Goal: Information Seeking & Learning: Check status

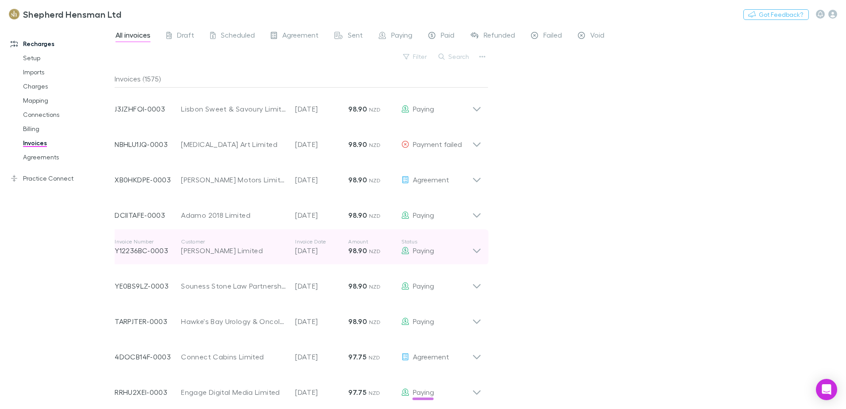
scroll to position [2662, 0]
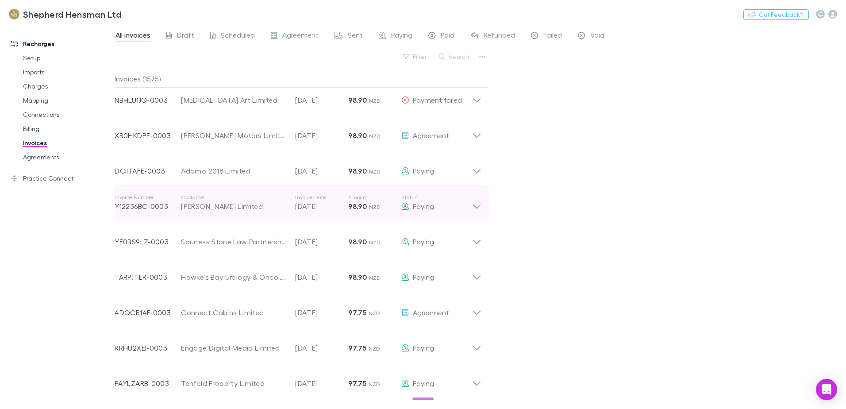
click at [476, 205] on icon at bounding box center [476, 203] width 9 height 18
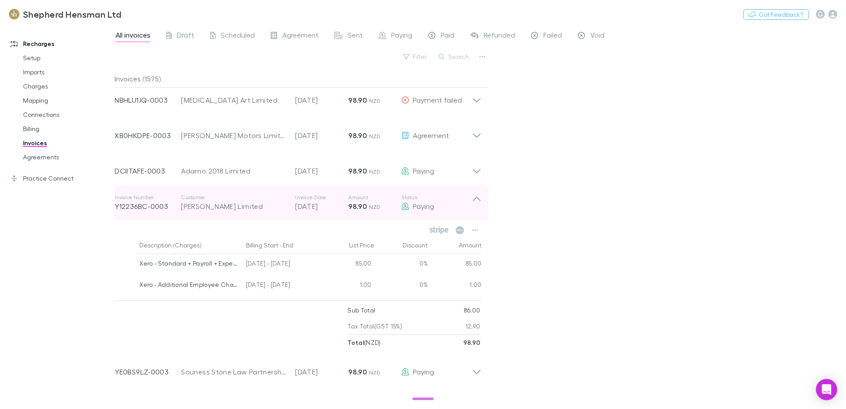
click at [475, 200] on icon at bounding box center [476, 203] width 9 height 18
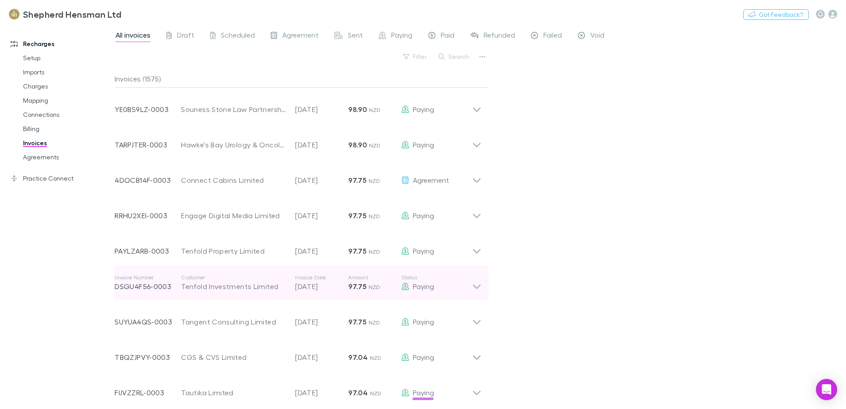
scroll to position [2795, 0]
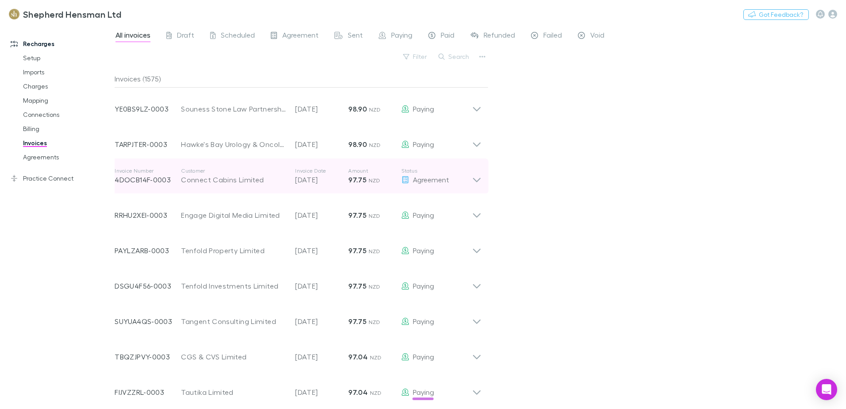
click at [473, 184] on icon at bounding box center [476, 176] width 9 height 18
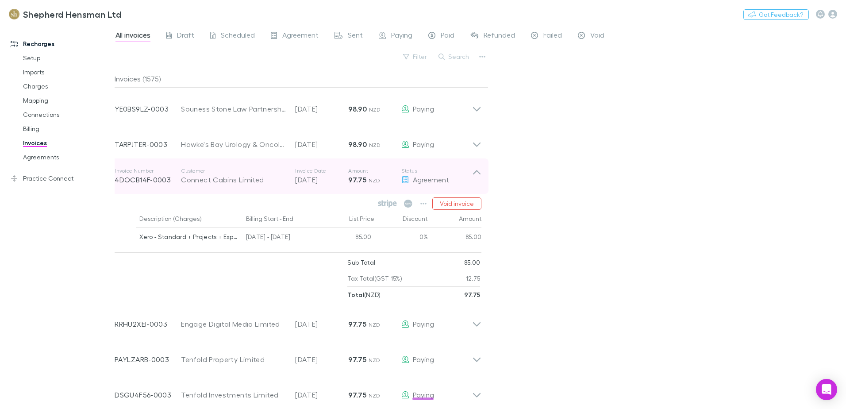
click at [471, 172] on p "Status" at bounding box center [436, 170] width 71 height 7
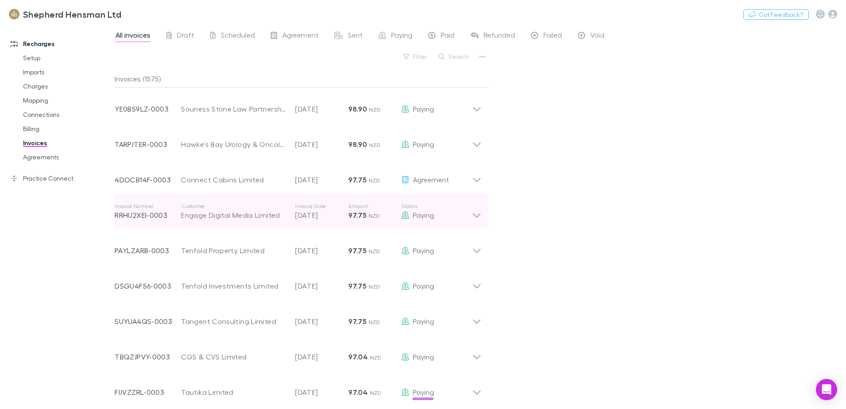
click at [478, 215] on icon at bounding box center [477, 215] width 8 height 4
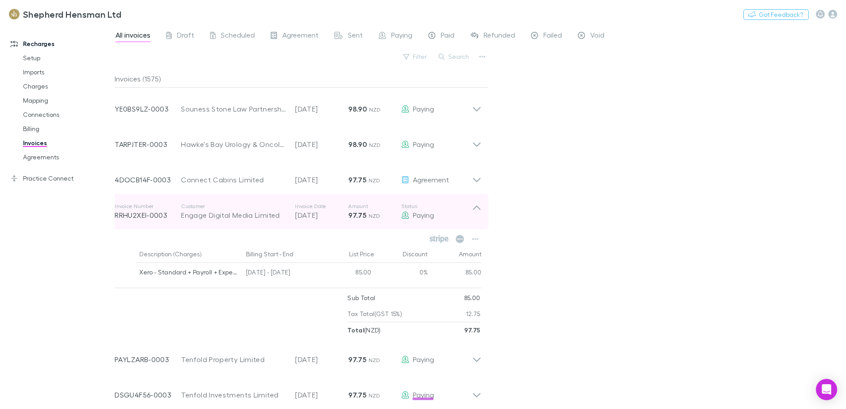
click at [476, 207] on icon at bounding box center [476, 212] width 9 height 18
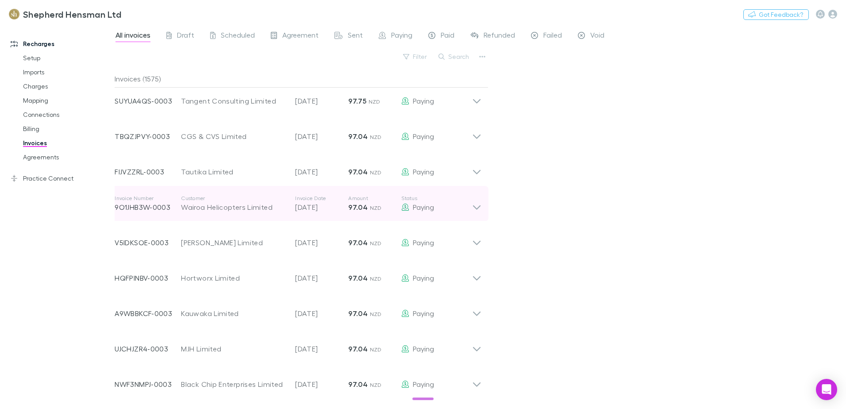
scroll to position [3016, 0]
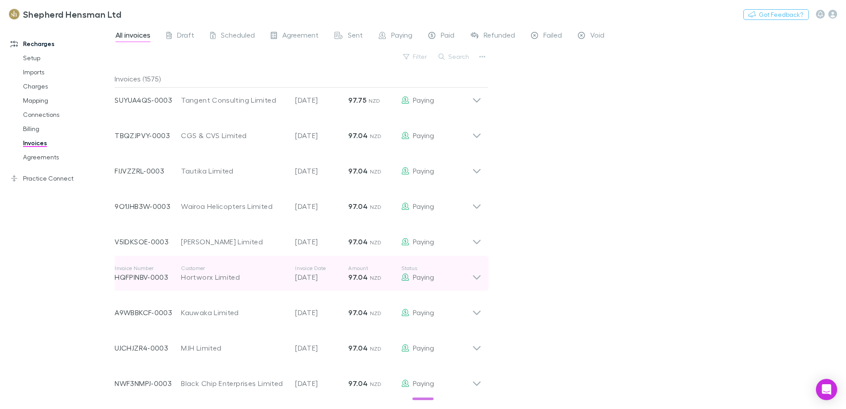
click at [479, 278] on icon at bounding box center [476, 273] width 9 height 18
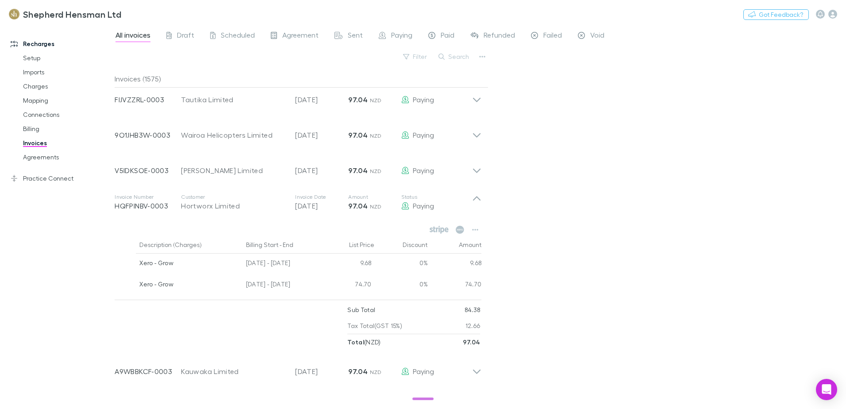
scroll to position [3149, 0]
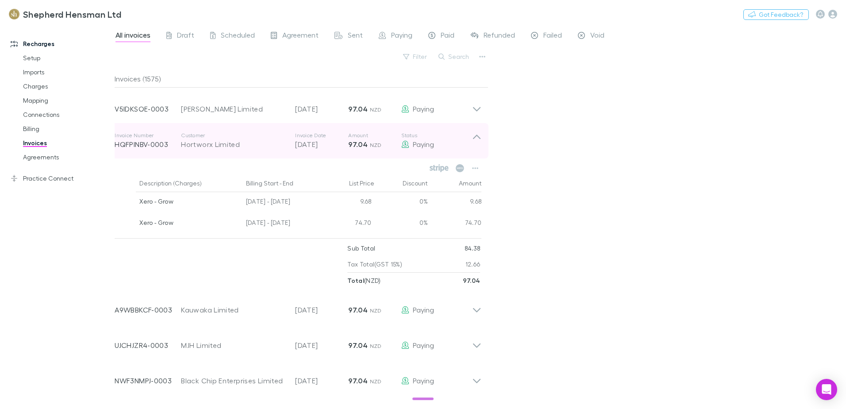
click at [473, 135] on icon at bounding box center [476, 141] width 9 height 18
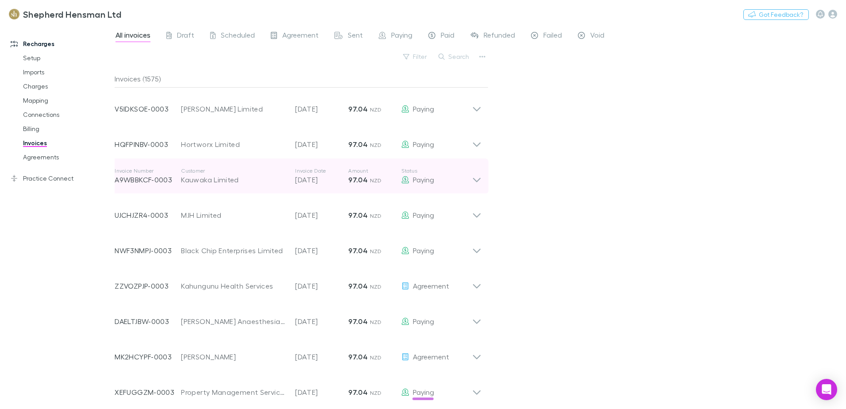
click at [482, 182] on div "Invoice Number A9WBBKCF-0003 Customer Kauwaka Limited Invoice Date [DATE] Amoun…" at bounding box center [297, 175] width 381 height 35
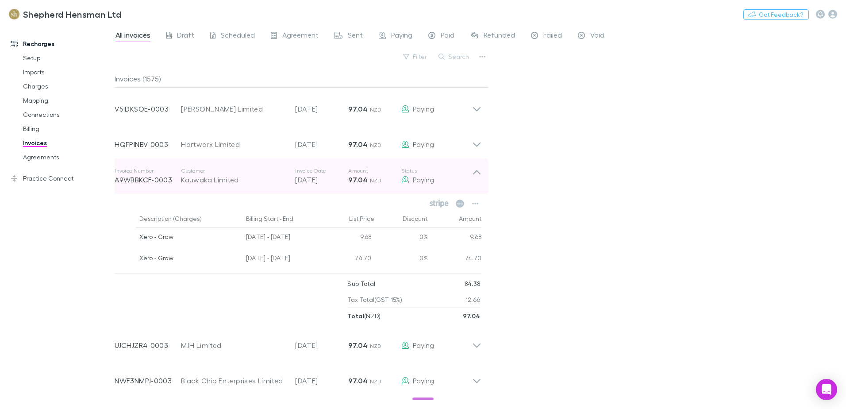
click at [478, 173] on icon at bounding box center [476, 176] width 9 height 18
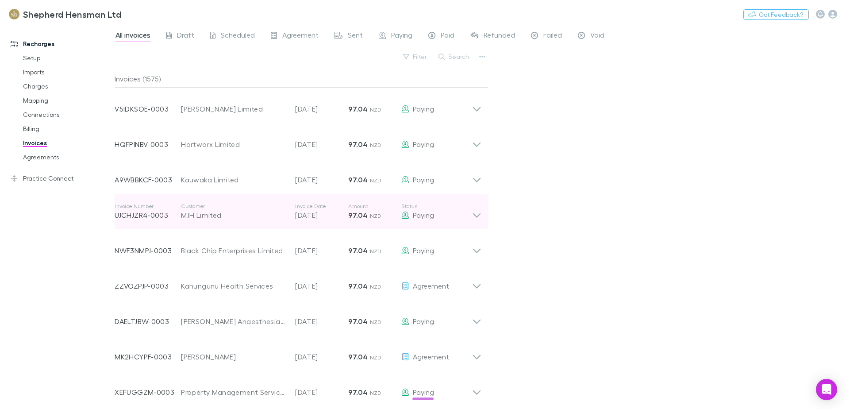
click at [478, 217] on icon at bounding box center [476, 212] width 9 height 18
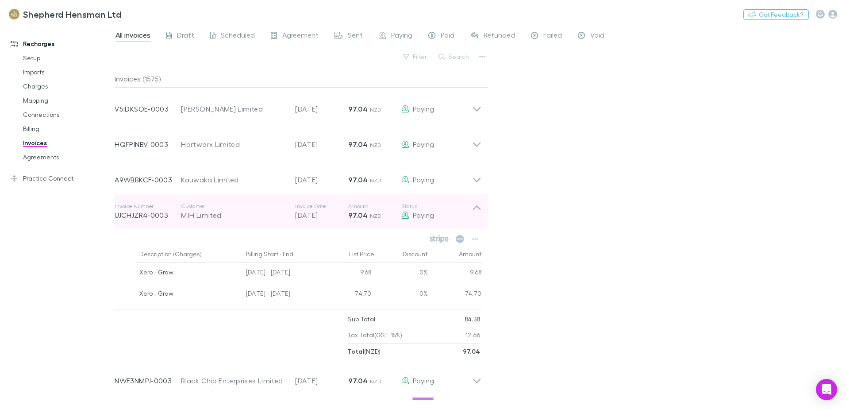
click at [475, 207] on icon at bounding box center [477, 207] width 8 height 4
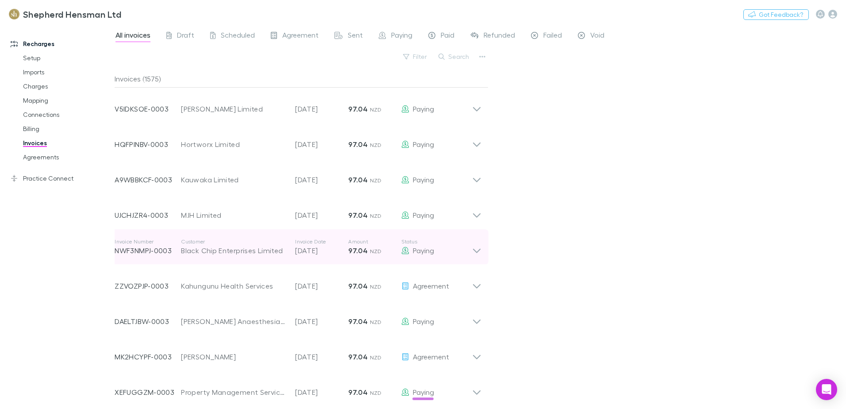
click at [478, 250] on icon at bounding box center [476, 247] width 9 height 18
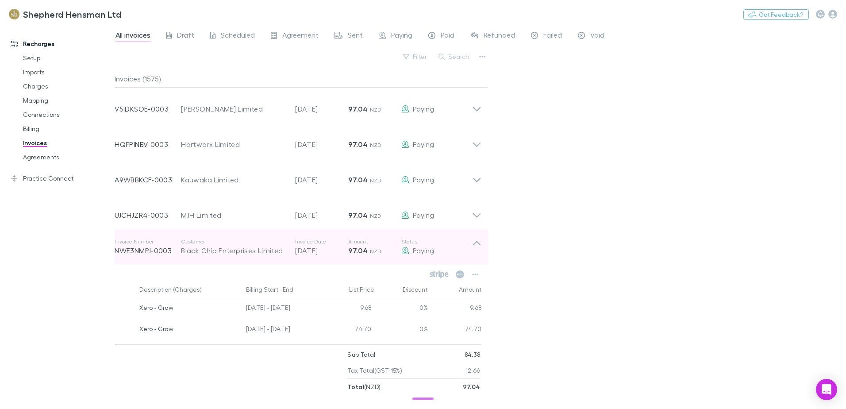
click at [475, 245] on icon at bounding box center [476, 247] width 9 height 18
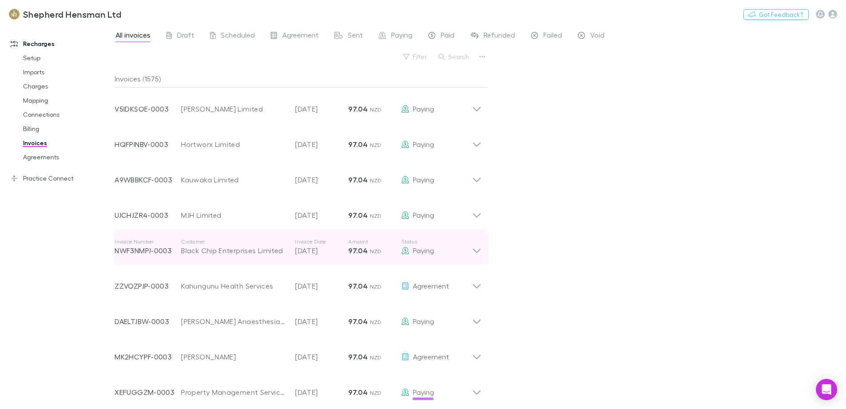
click at [478, 249] on icon at bounding box center [476, 247] width 9 height 18
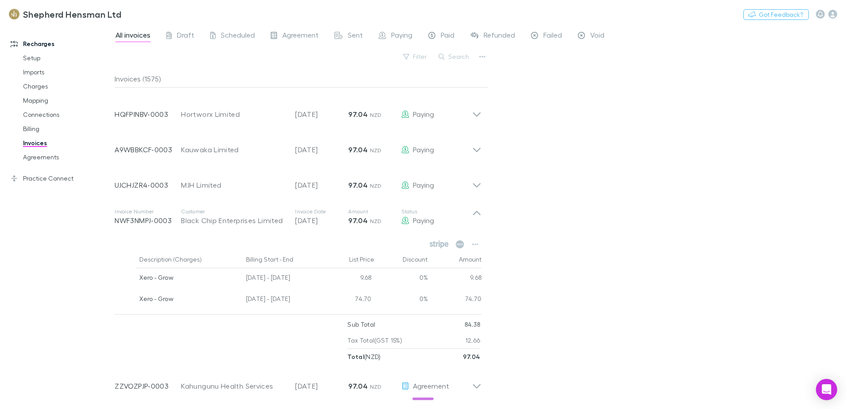
scroll to position [3193, 0]
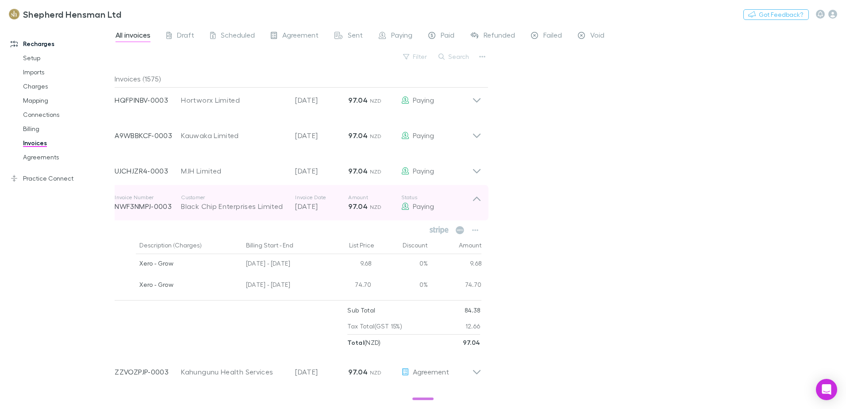
click at [479, 196] on icon at bounding box center [476, 203] width 9 height 18
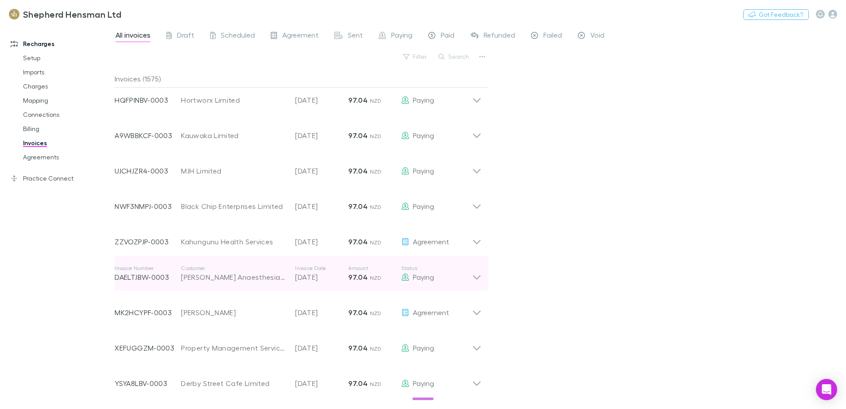
click at [474, 278] on icon at bounding box center [476, 273] width 9 height 18
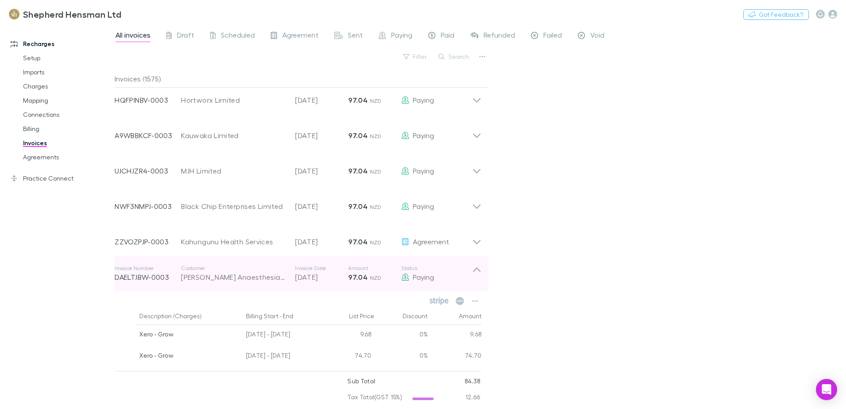
click at [474, 278] on icon at bounding box center [476, 273] width 9 height 18
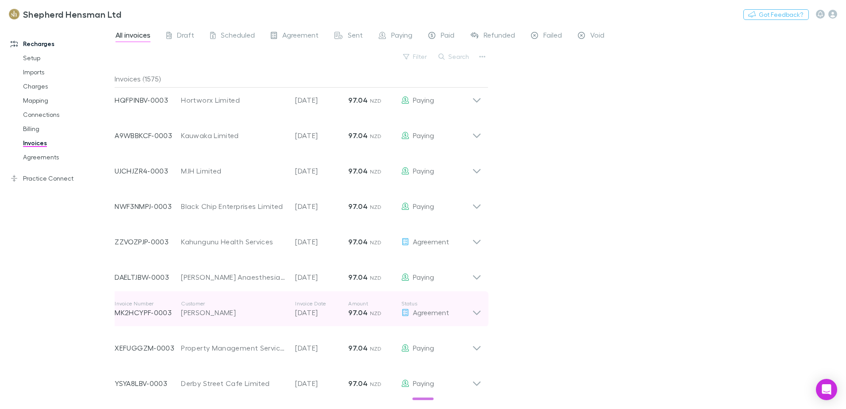
click at [474, 315] on icon at bounding box center [476, 309] width 9 height 18
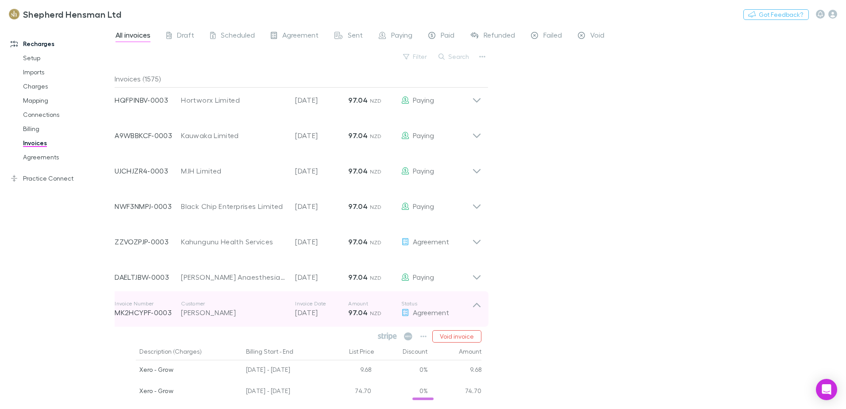
click at [474, 305] on icon at bounding box center [477, 304] width 8 height 4
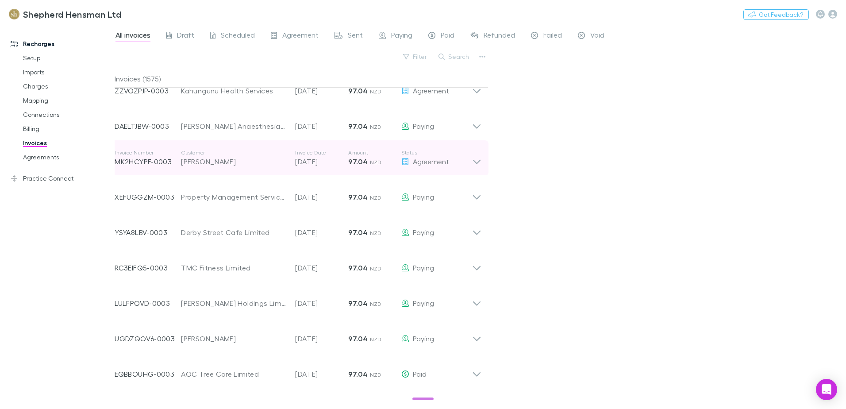
scroll to position [3370, 0]
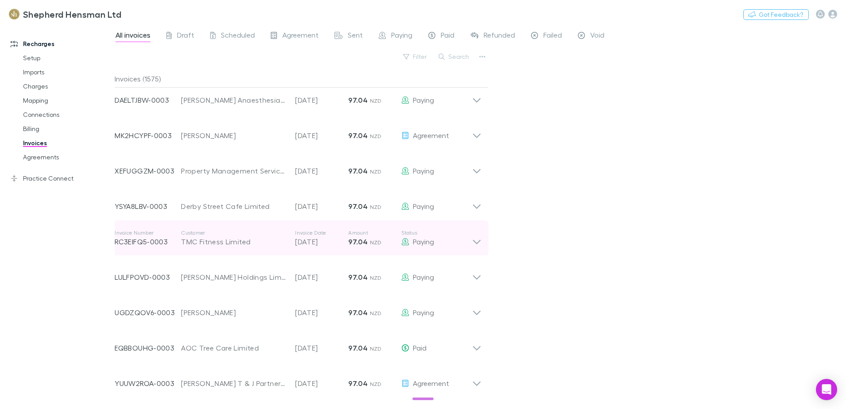
click at [477, 242] on icon at bounding box center [476, 238] width 9 height 18
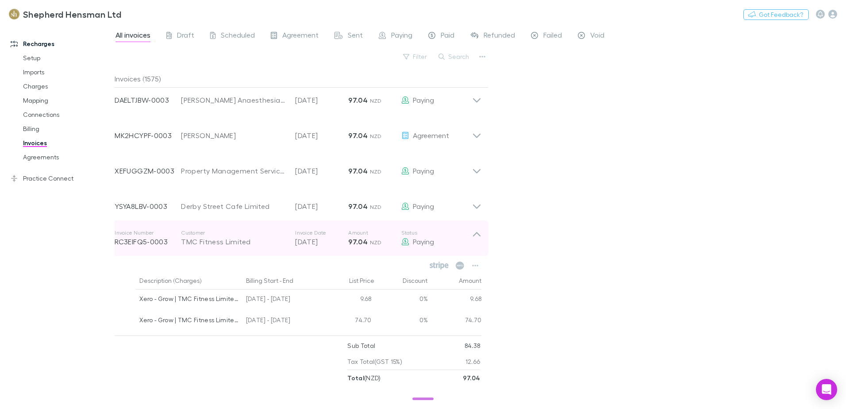
click at [474, 233] on icon at bounding box center [476, 238] width 9 height 18
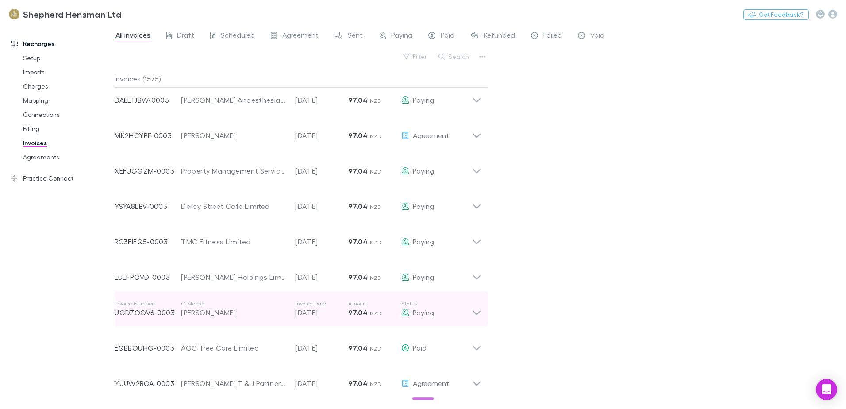
click at [475, 314] on icon at bounding box center [476, 309] width 9 height 18
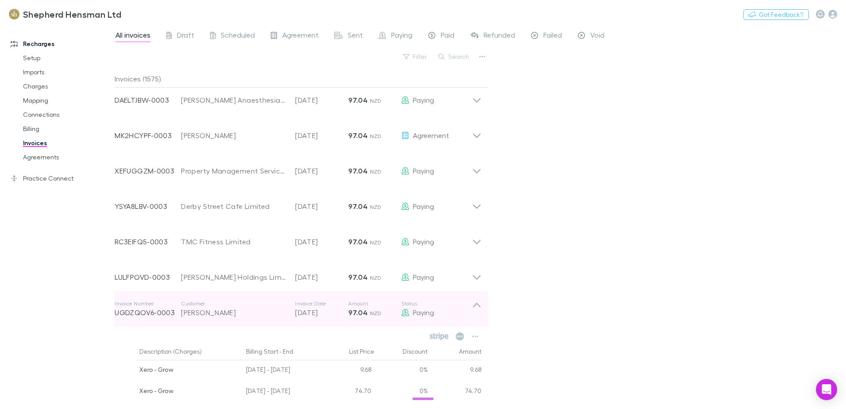
click at [473, 304] on icon at bounding box center [476, 309] width 9 height 18
